Goal: Task Accomplishment & Management: Complete application form

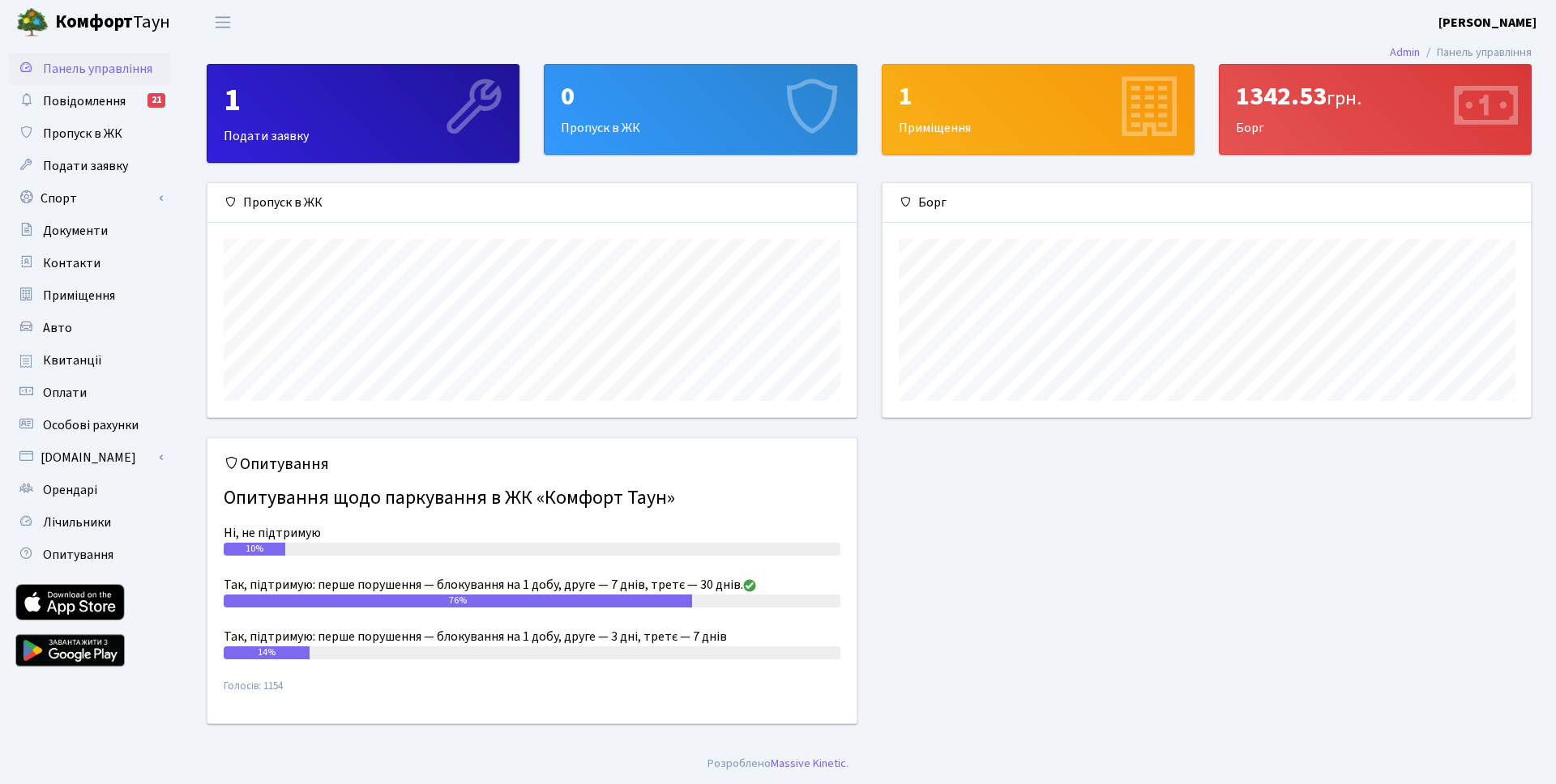
scroll to position [234, 648]
click at [712, 133] on div "0 Пропуск в ЖК" at bounding box center [700, 109] width 311 height 89
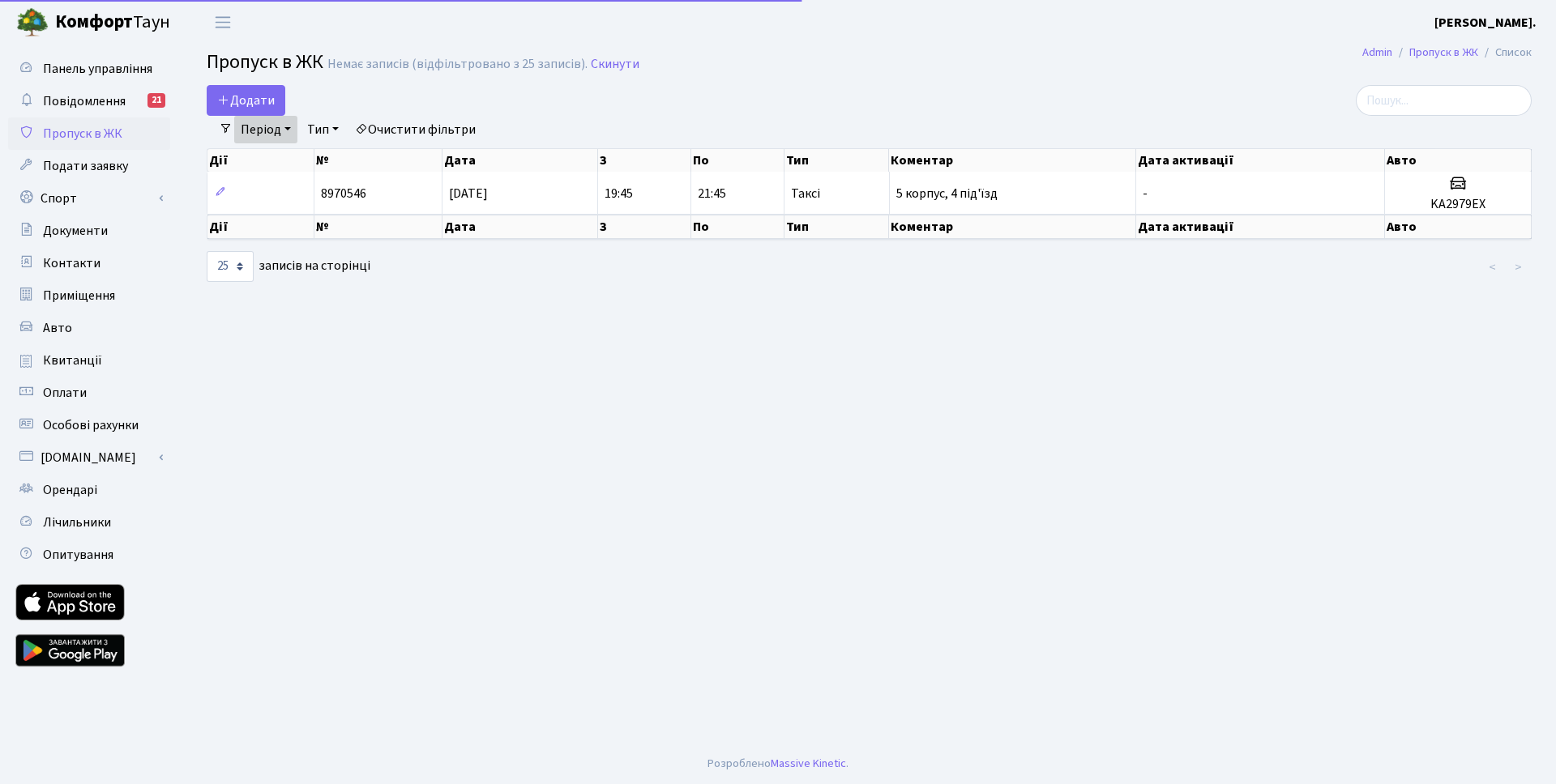
select select "25"
click at [257, 98] on span "Додати" at bounding box center [245, 100] width 58 height 18
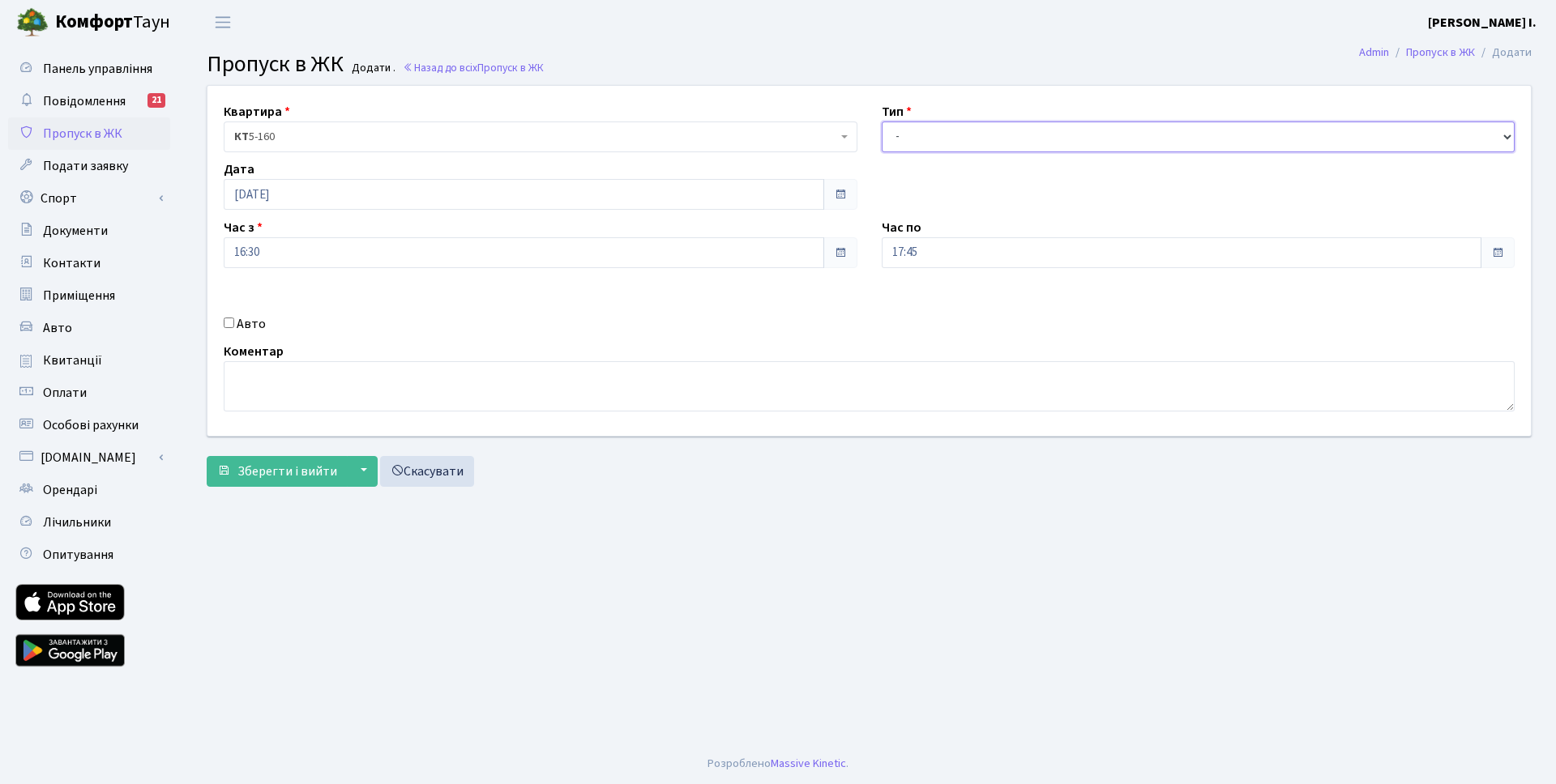
click at [937, 136] on select "- Доставка Таксі Гості Сервіс" at bounding box center [1199, 137] width 634 height 30
select select "1"
click at [882, 122] on select "- Доставка Таксі Гості Сервіс" at bounding box center [1199, 137] width 634 height 30
click at [224, 326] on input "Авто" at bounding box center [228, 322] width 10 height 10
checkbox input "true"
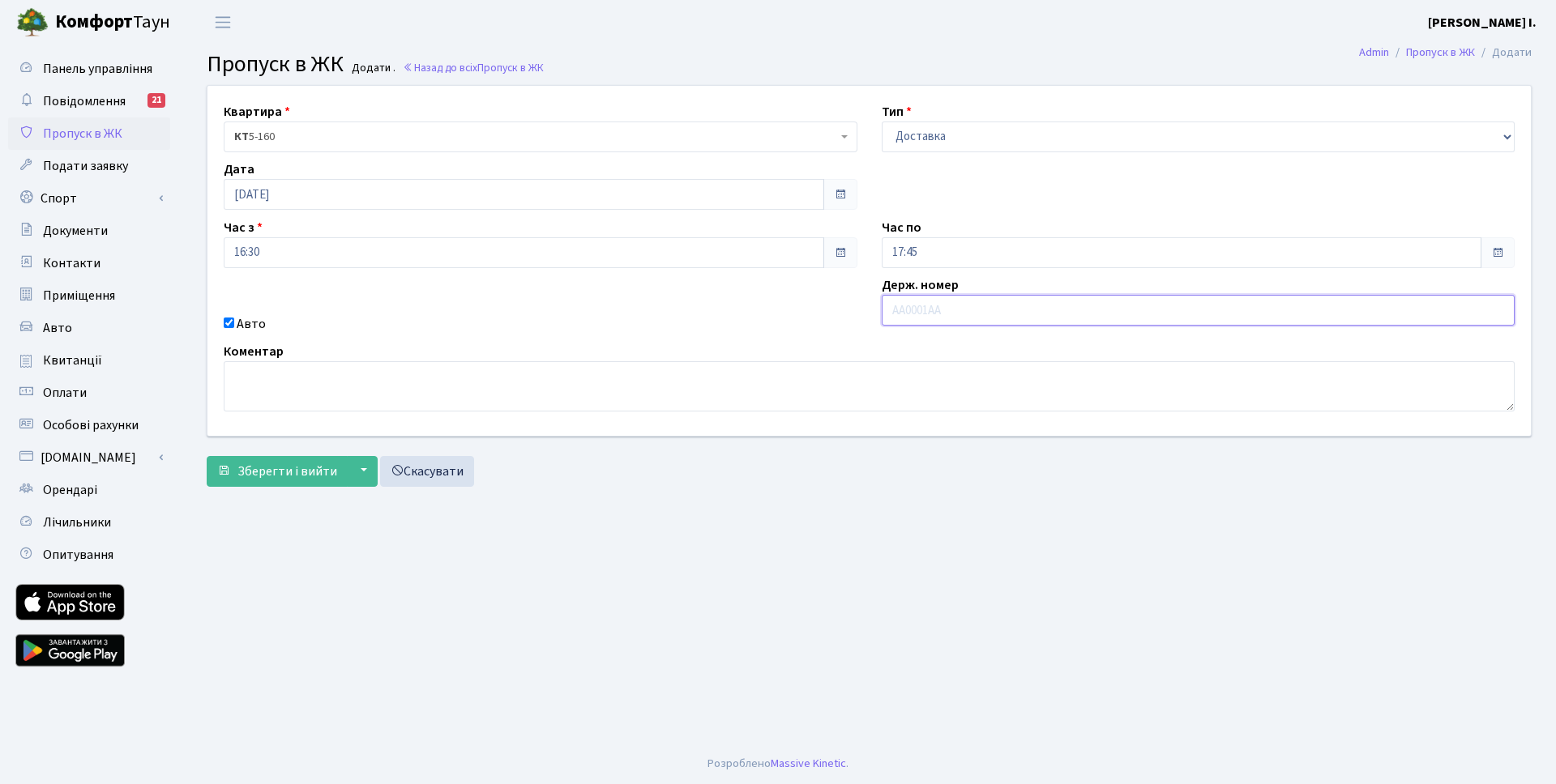
click at [918, 303] on input "text" at bounding box center [1199, 310] width 634 height 30
type input "KA8226MO"
click at [265, 474] on span "Зберегти і вийти" at bounding box center [287, 471] width 100 height 18
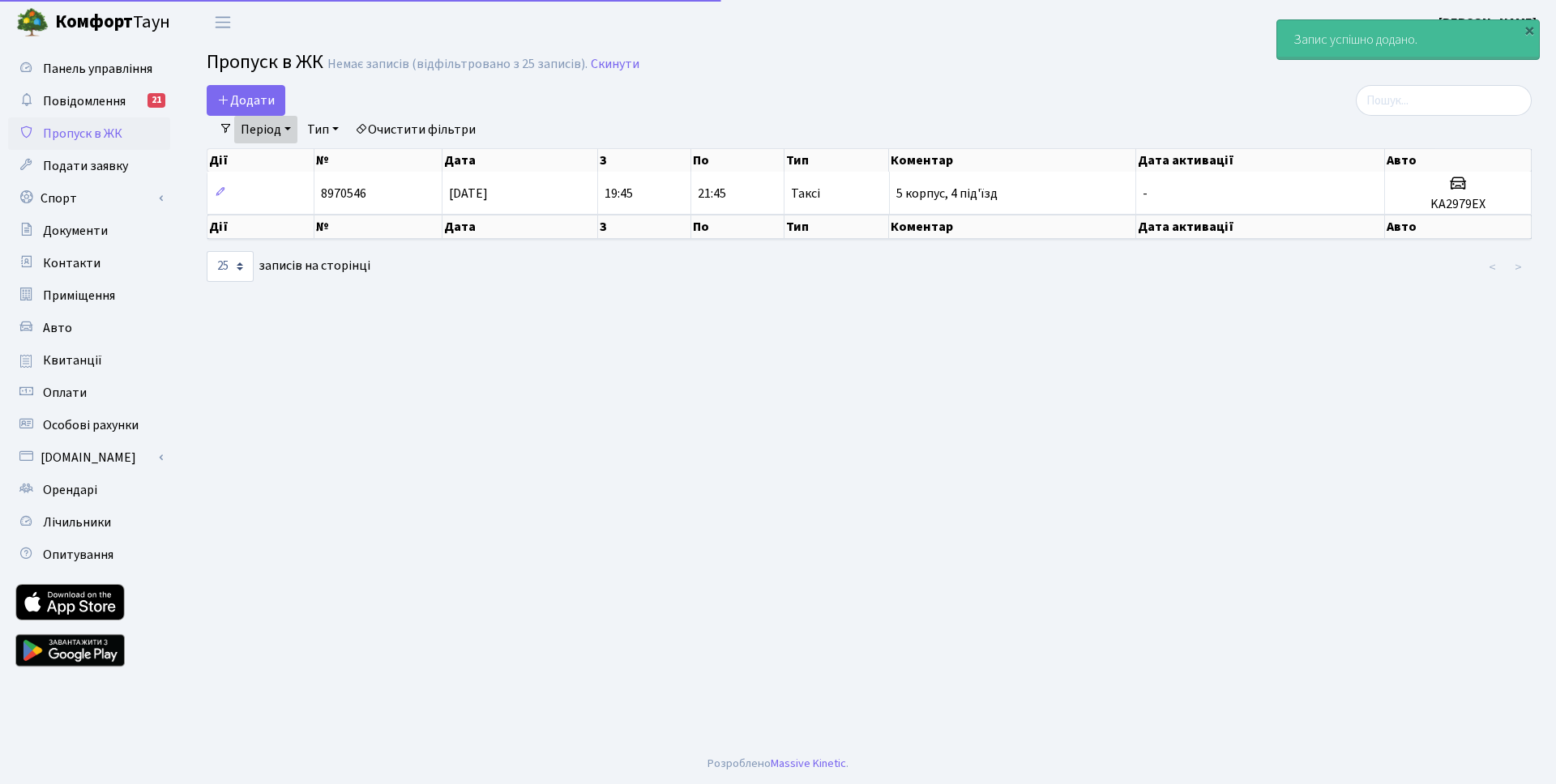
select select "25"
click at [294, 134] on link "Період" at bounding box center [265, 129] width 63 height 28
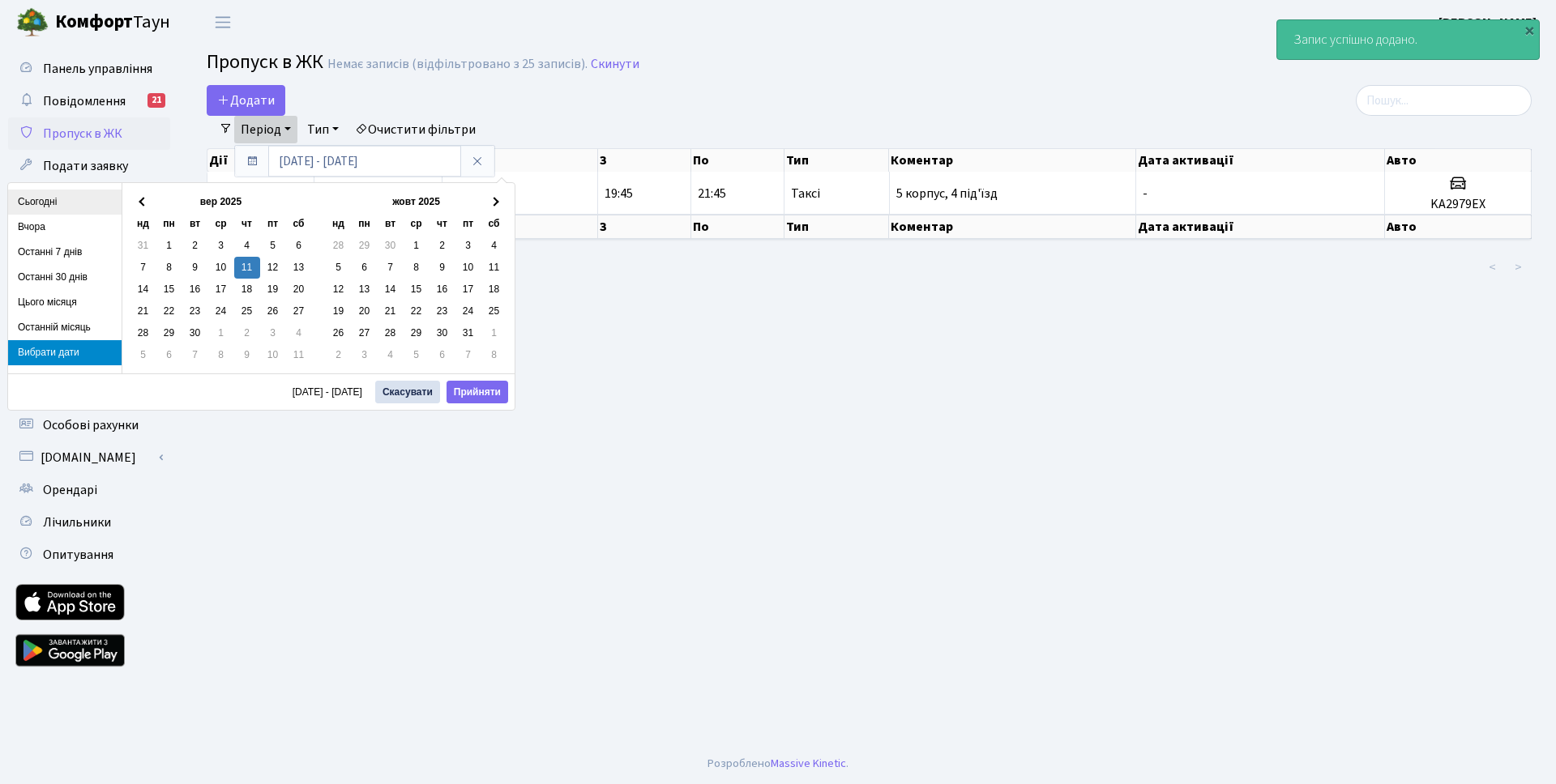
click at [44, 205] on li "Сьогодні" at bounding box center [65, 201] width 113 height 25
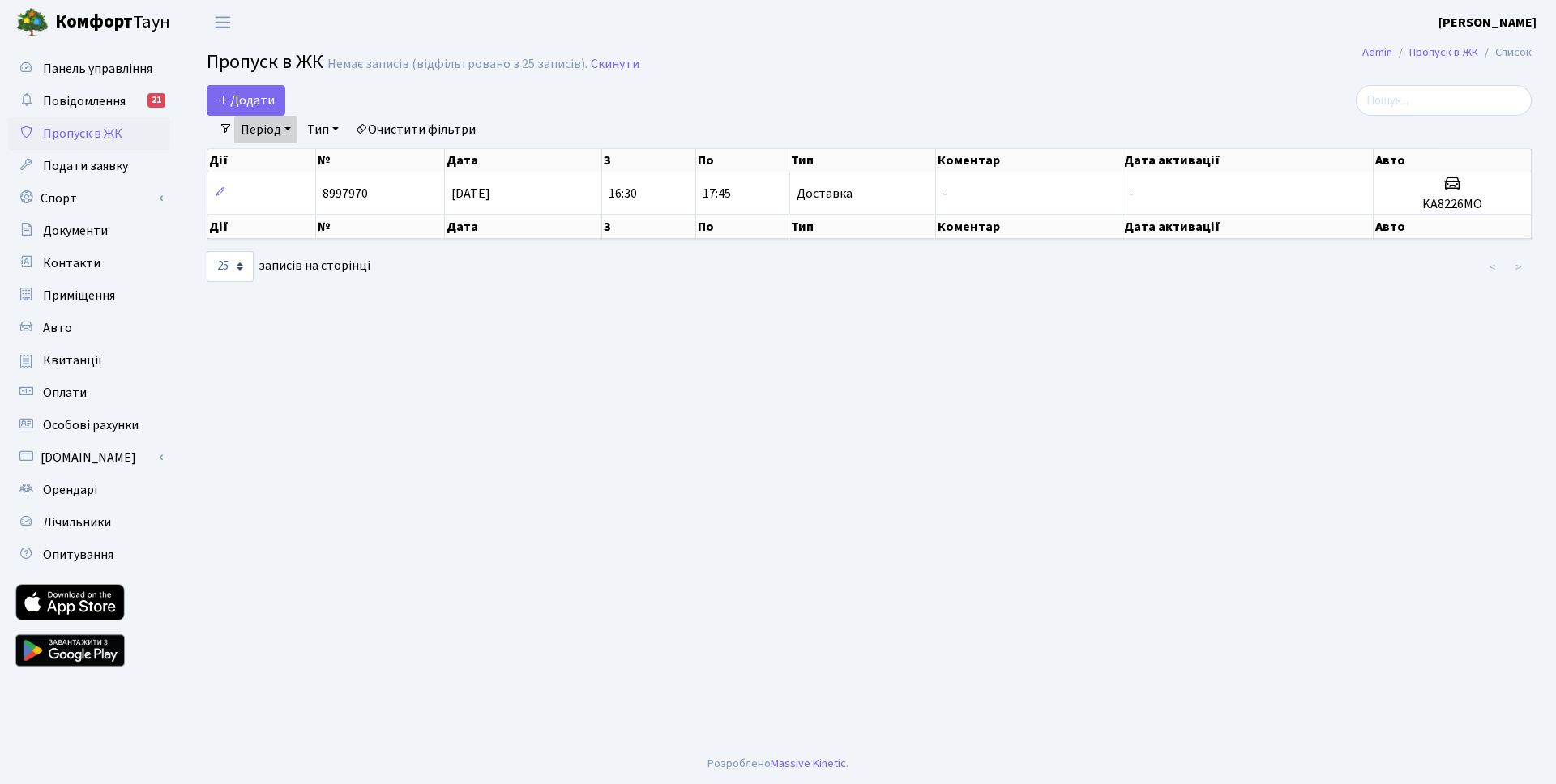
click at [655, 50] on main "Admin Пропуск в ЖК Список Пропуск в ЖК Немає записів (відфільтровано з 25 запис…" at bounding box center [869, 394] width 1374 height 699
click at [712, 30] on header "[PERSON_NAME] [PERSON_NAME] Мій обліковий запис Вийти" at bounding box center [778, 22] width 1556 height 45
